Goal: Find contact information: Find contact information

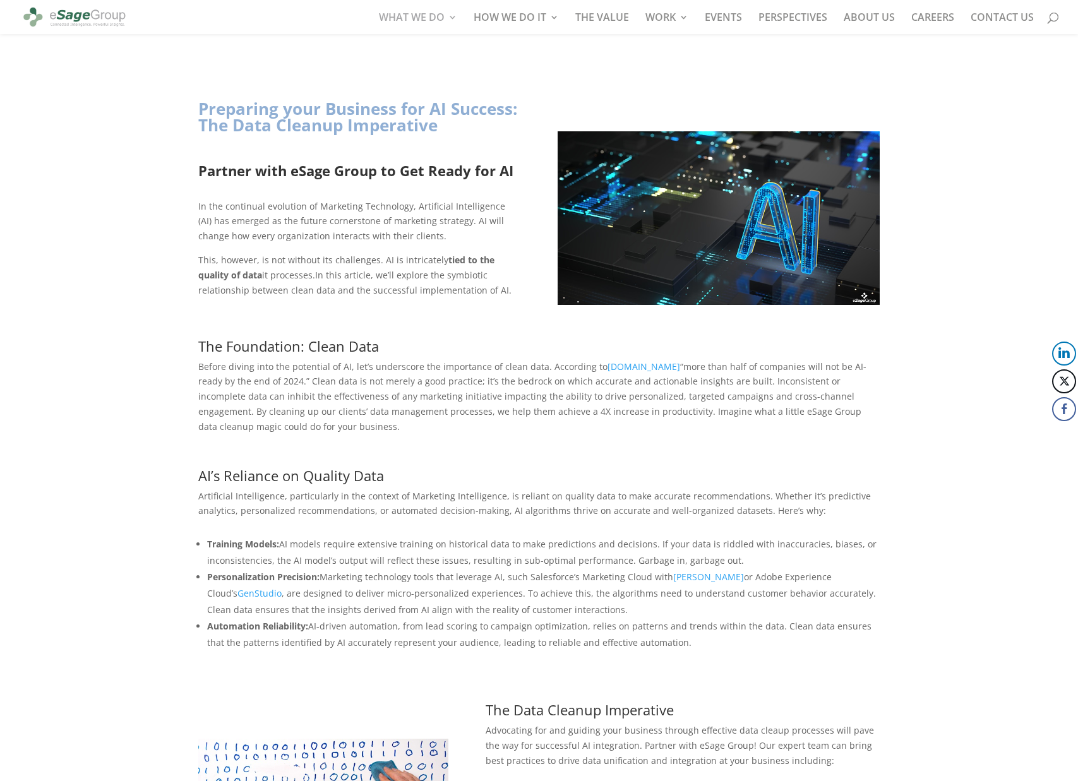
scroll to position [64, 0]
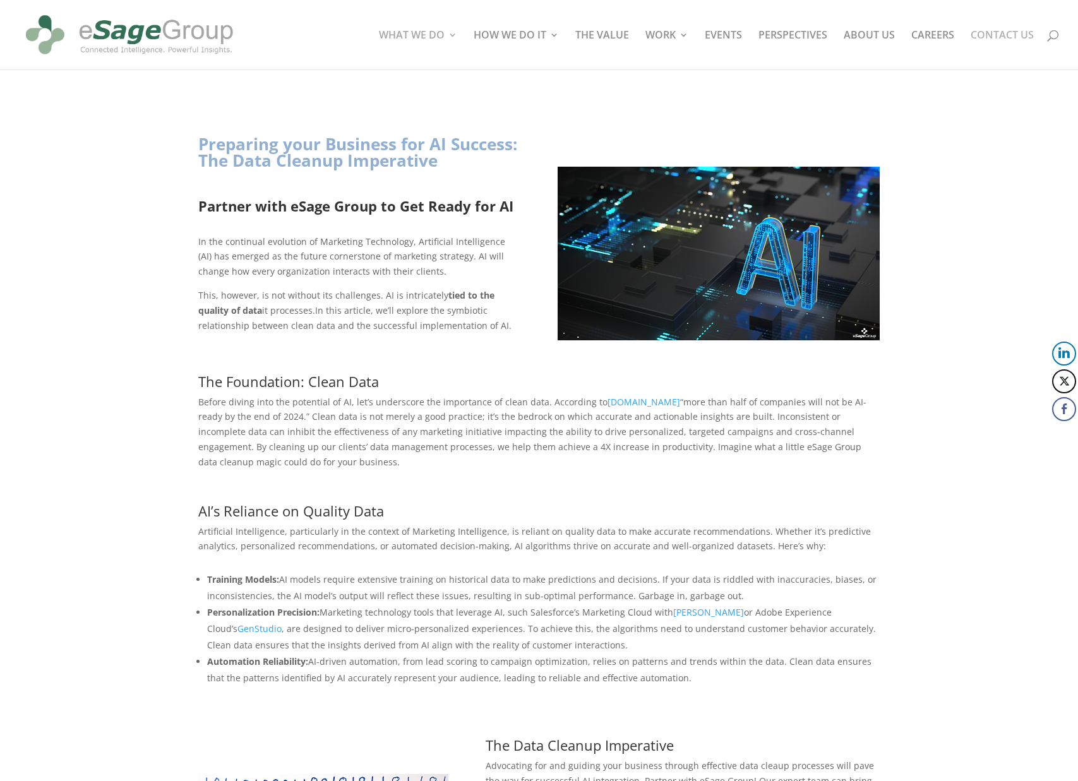
click at [1011, 33] on link "CONTACT US" at bounding box center [1002, 49] width 63 height 39
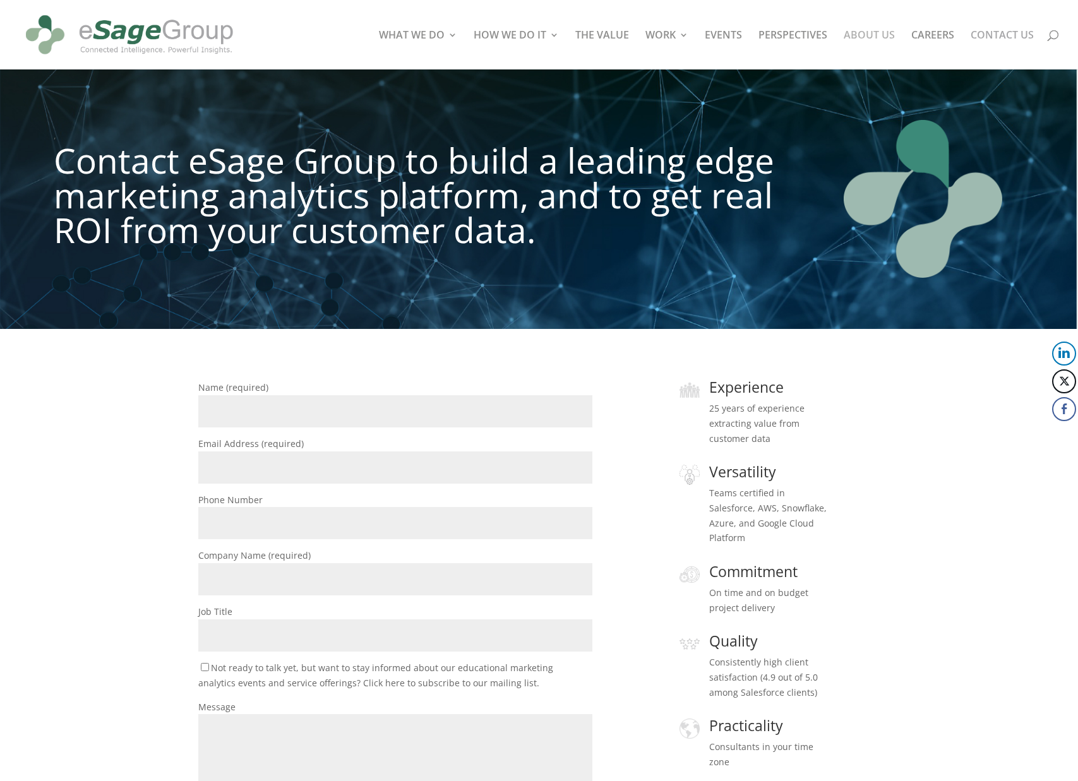
click at [873, 35] on link "ABOUT US" at bounding box center [869, 49] width 51 height 39
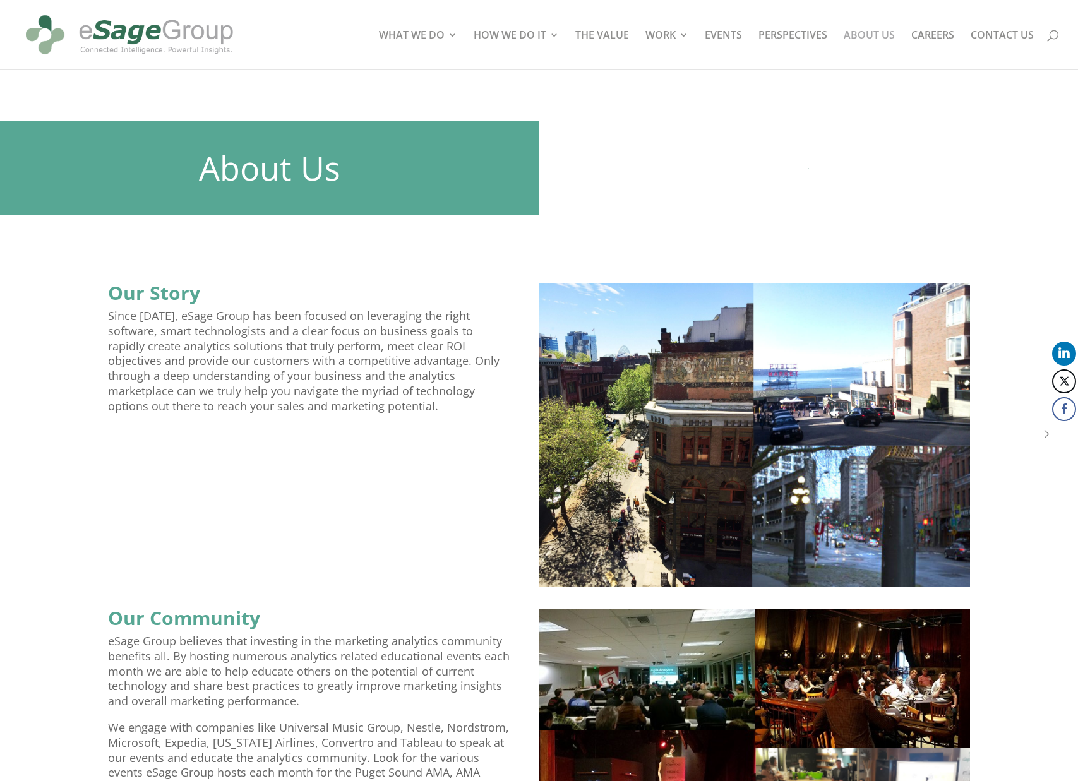
click at [1063, 349] on button "LinkedIn" at bounding box center [1065, 354] width 24 height 24
